Goal: Information Seeking & Learning: Learn about a topic

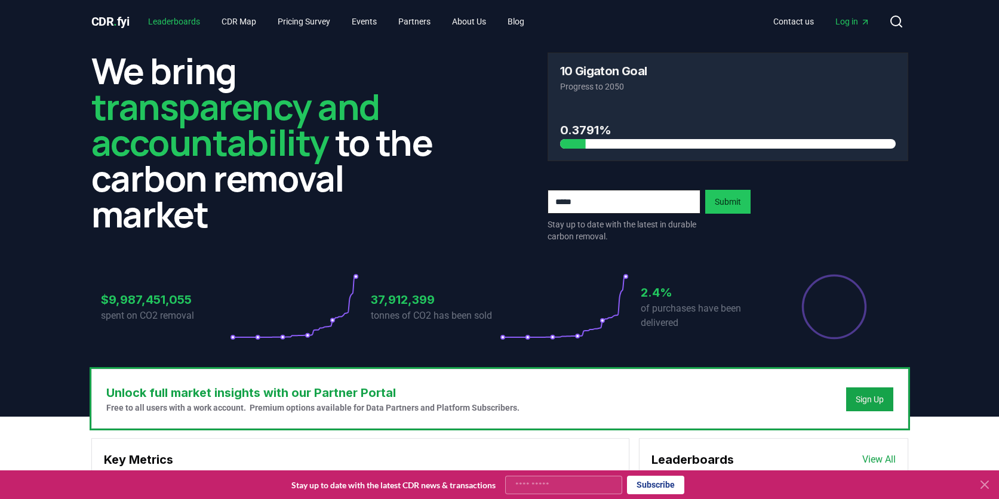
click at [175, 23] on link "Leaderboards" at bounding box center [174, 21] width 71 height 21
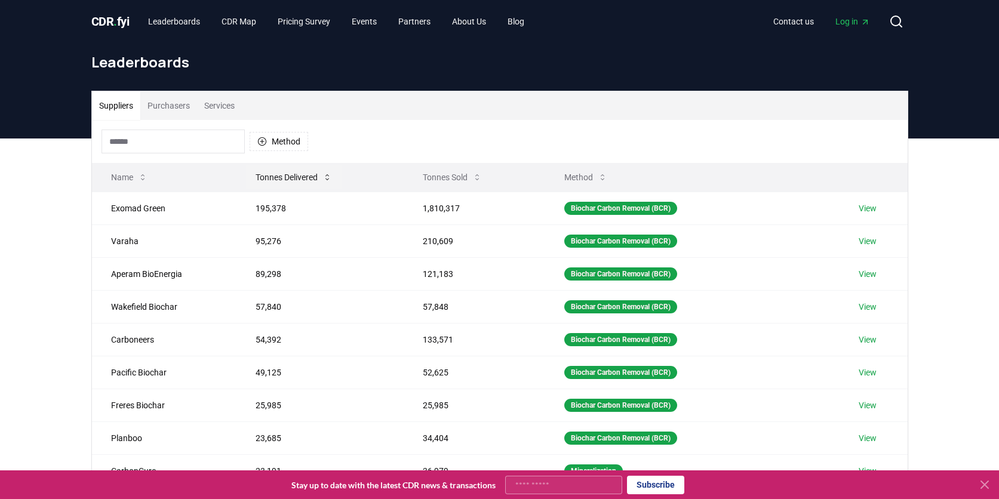
click at [296, 177] on button "Tonnes Delivered" at bounding box center [294, 177] width 96 height 24
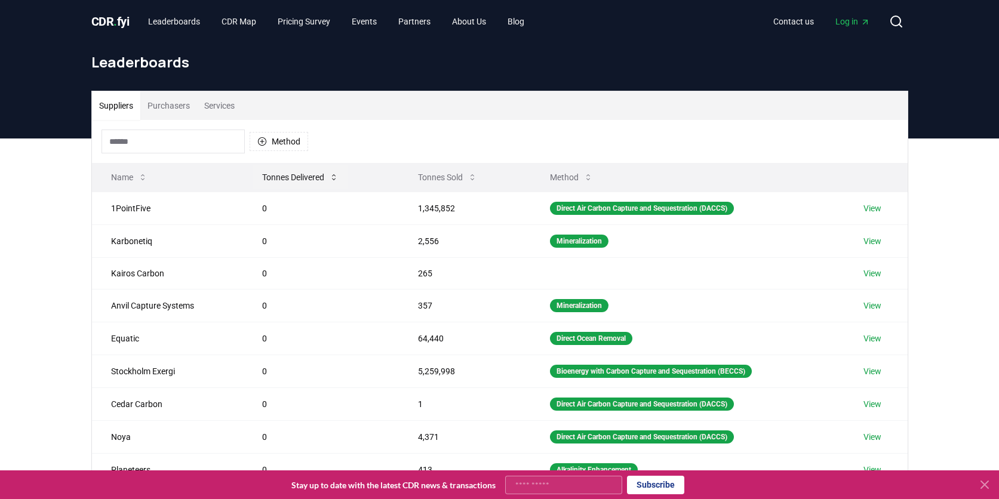
click at [296, 177] on button "Tonnes Delivered" at bounding box center [301, 177] width 96 height 24
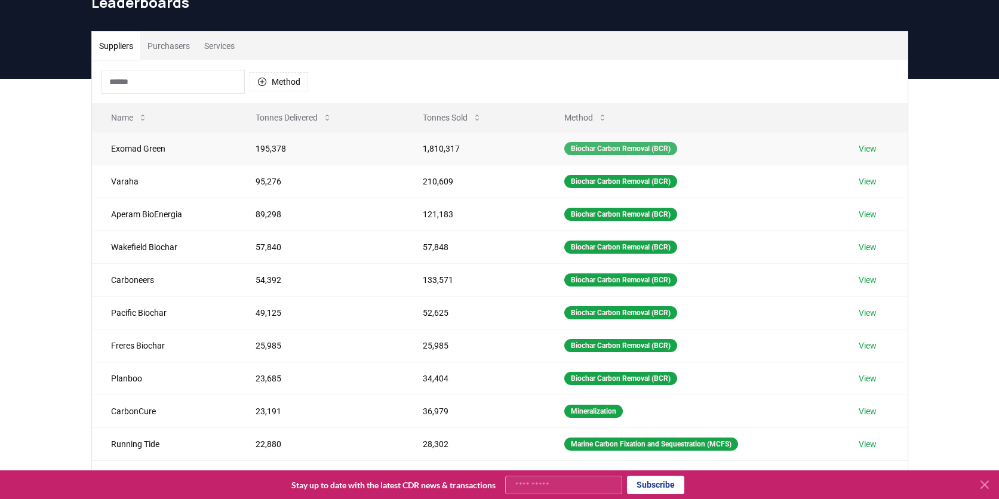
scroll to position [59, 0]
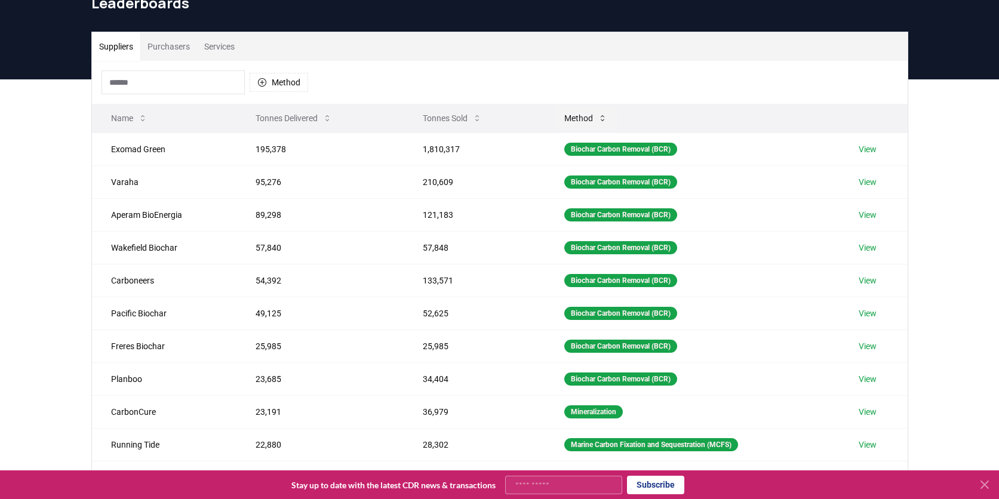
click at [579, 121] on button "Method" at bounding box center [586, 118] width 62 height 24
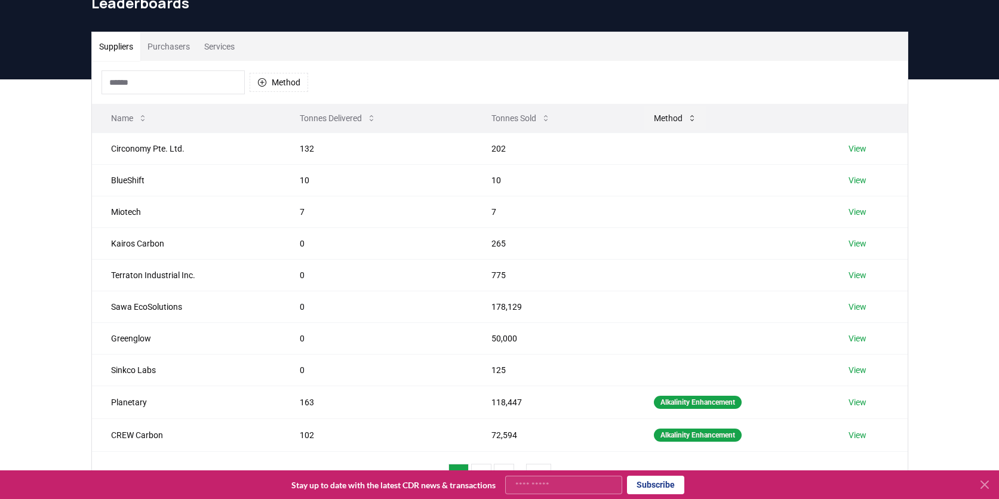
click at [658, 117] on button "Method" at bounding box center [675, 118] width 62 height 24
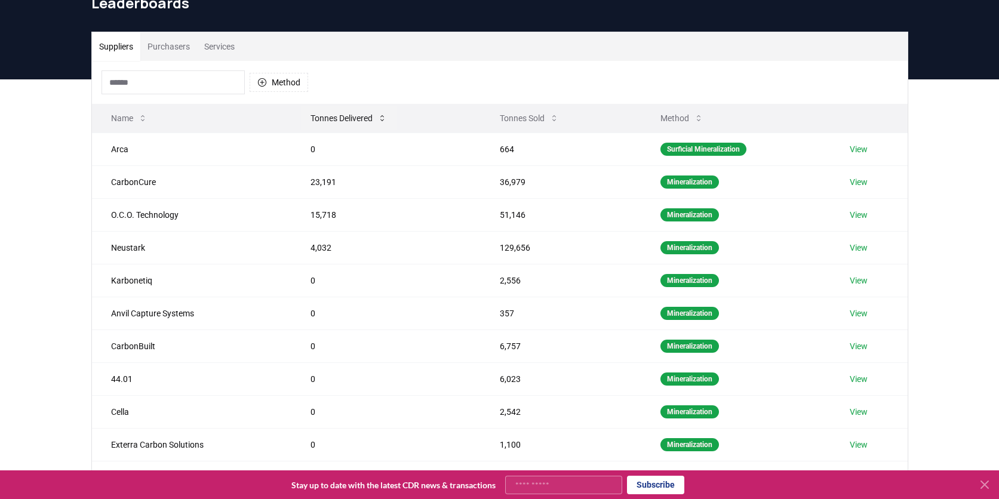
click at [344, 120] on button "Tonnes Delivered" at bounding box center [349, 118] width 96 height 24
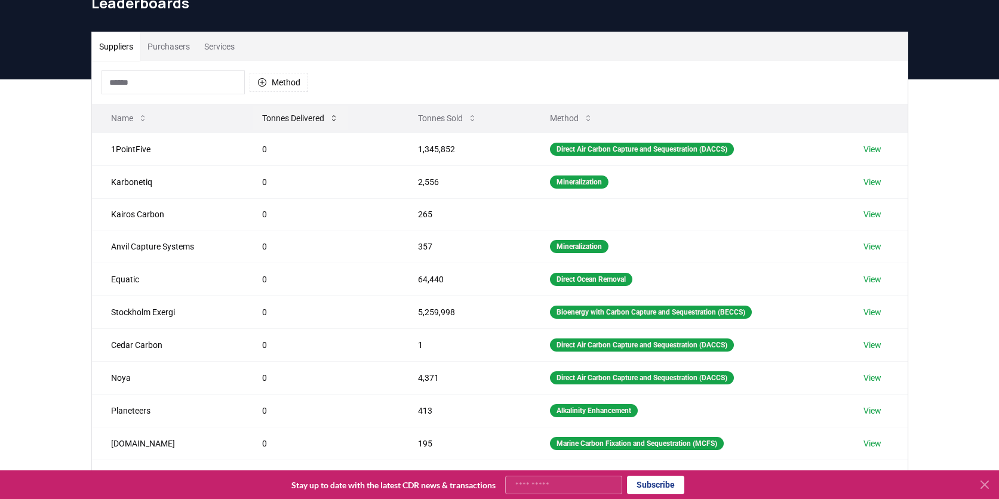
click at [343, 119] on button "Tonnes Delivered" at bounding box center [301, 118] width 96 height 24
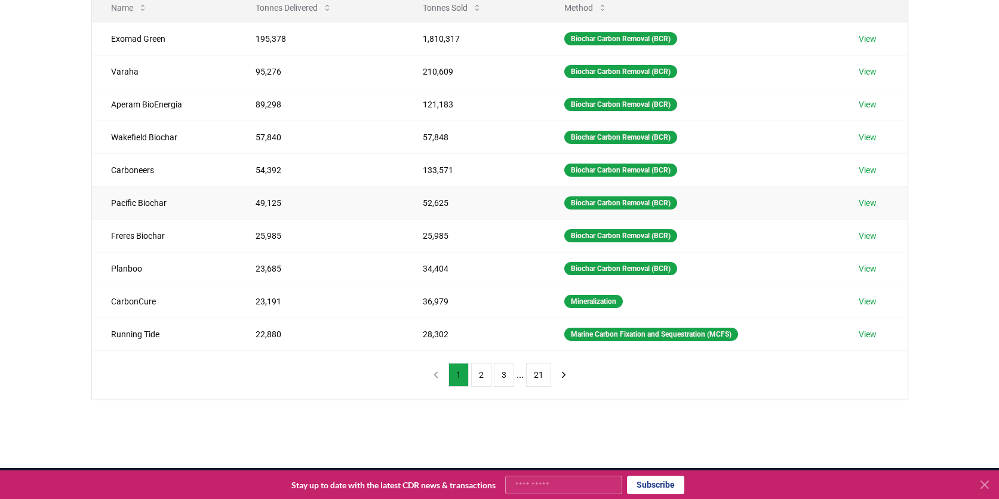
scroll to position [171, 0]
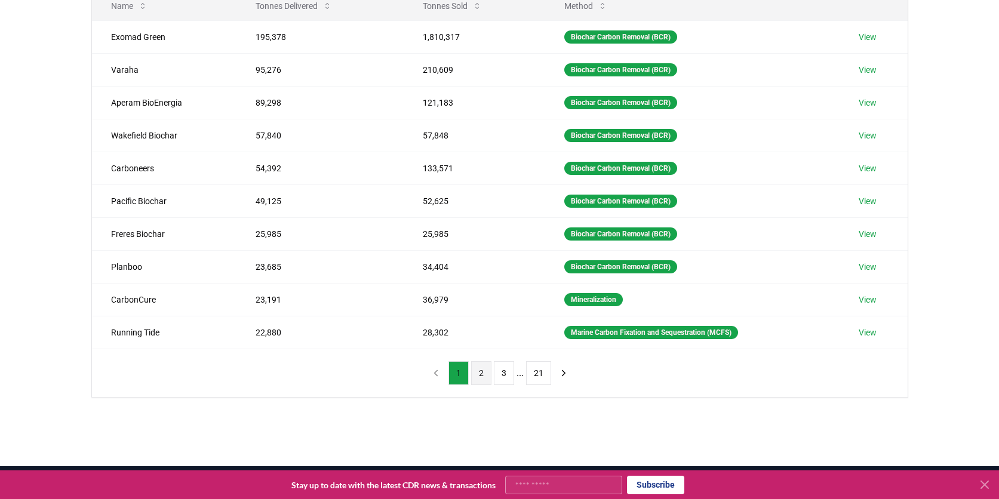
click at [482, 374] on button "2" at bounding box center [481, 373] width 20 height 24
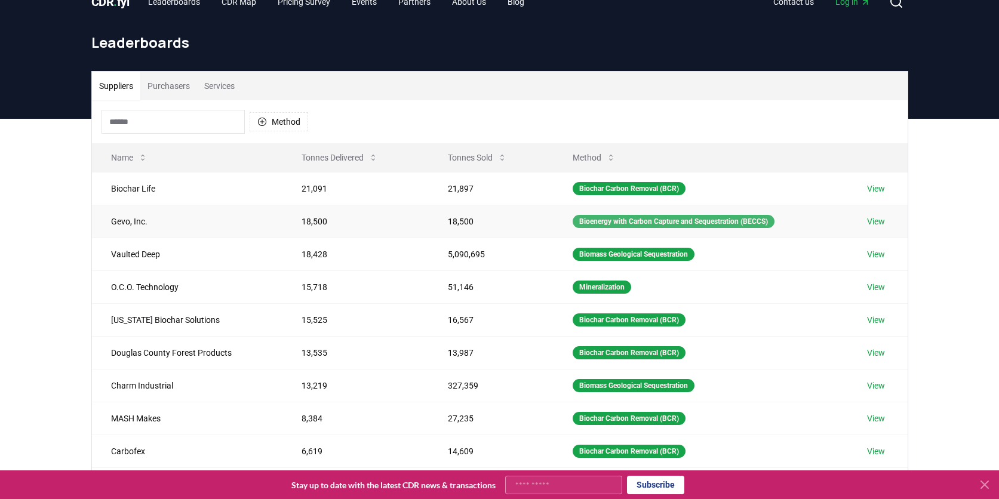
scroll to position [0, 0]
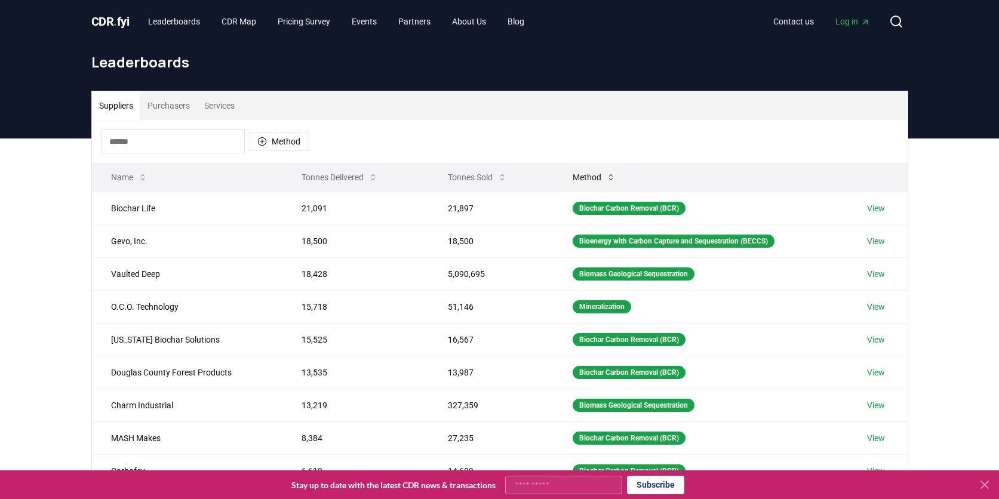
click at [587, 176] on button "Method" at bounding box center [594, 177] width 62 height 24
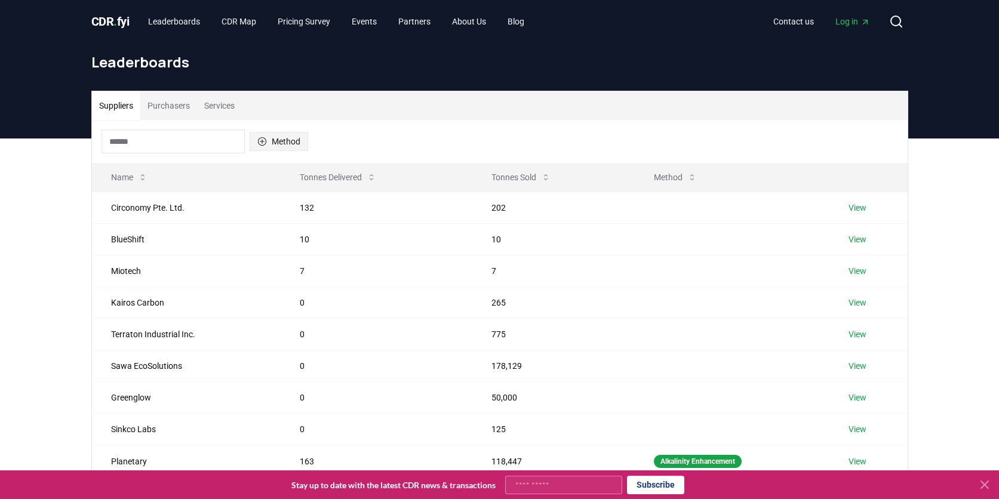
click at [267, 139] on button "Method" at bounding box center [279, 141] width 59 height 19
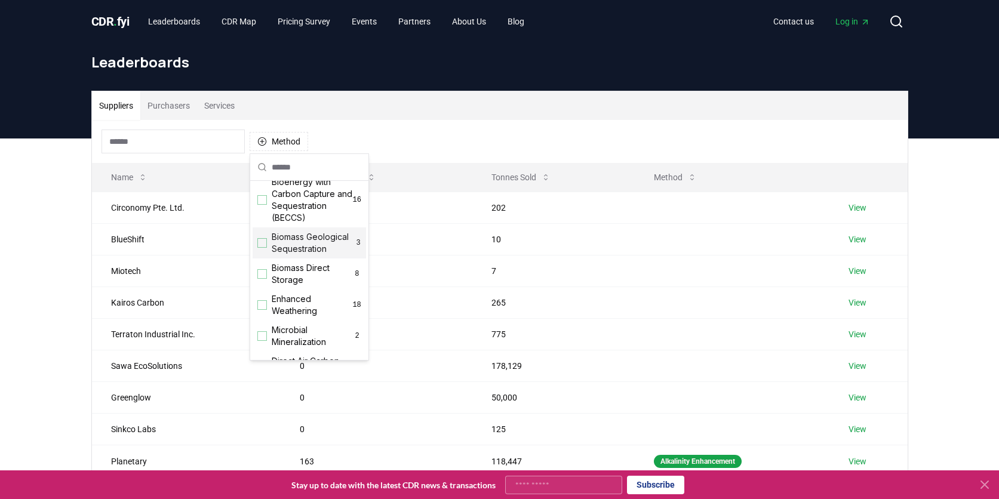
scroll to position [119, 0]
click at [276, 313] on span "Enhanced Weathering" at bounding box center [312, 302] width 81 height 24
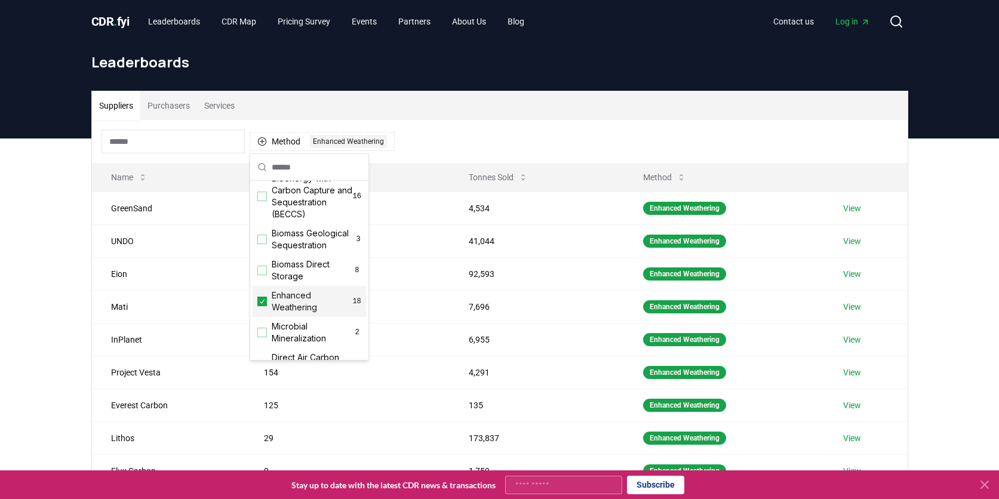
click at [51, 265] on div "Suppliers Purchasers Services Method 1 Enhanced Weathering Name Tonnes Delivere…" at bounding box center [499, 378] width 999 height 478
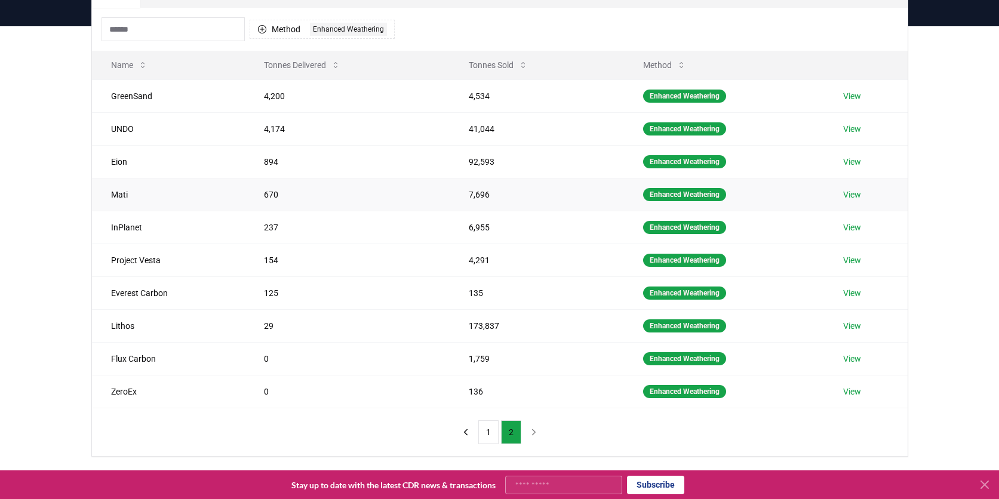
scroll to position [130, 0]
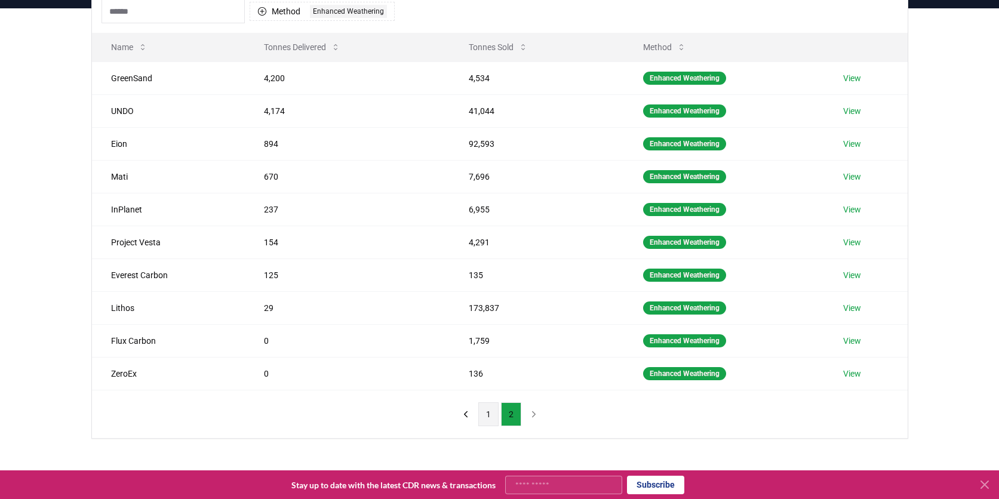
click at [481, 414] on button "1" at bounding box center [488, 414] width 20 height 24
